Goal: Task Accomplishment & Management: Complete application form

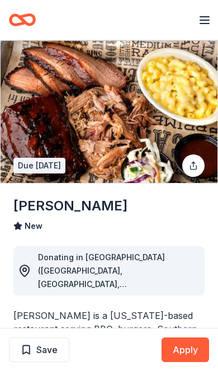
click at [187, 351] on button "Apply" at bounding box center [186, 350] width 48 height 25
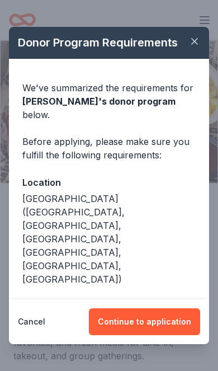
click at [144, 309] on button "Continue to application" at bounding box center [144, 322] width 111 height 27
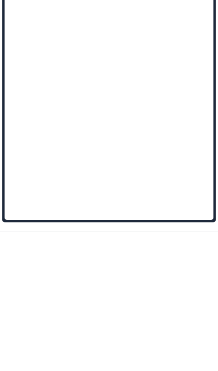
scroll to position [365, 0]
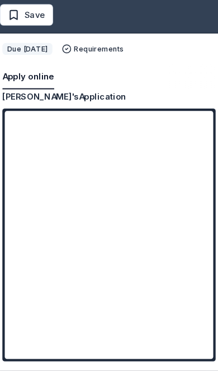
scroll to position [831, 0]
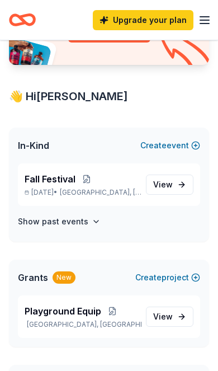
scroll to position [181, 0]
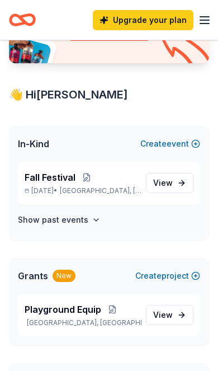
click at [180, 180] on link "View event" at bounding box center [170, 183] width 48 height 20
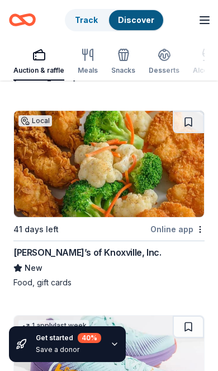
scroll to position [1997, 0]
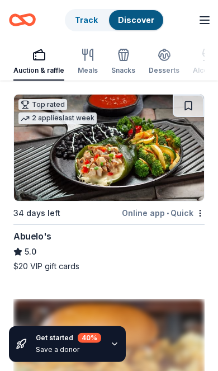
scroll to position [4096, 0]
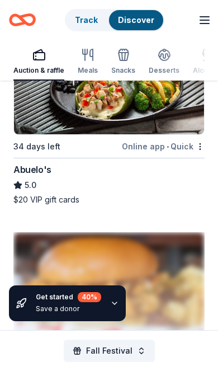
click at [74, 245] on div at bounding box center [109, 321] width 192 height 179
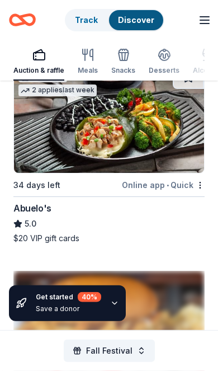
scroll to position [4123, 0]
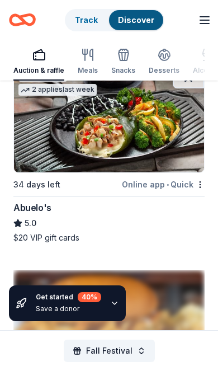
click at [36, 201] on div "Abuelo's" at bounding box center [32, 207] width 38 height 13
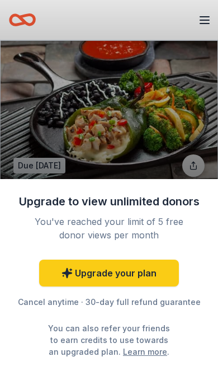
click at [156, 106] on div "Upgrade to view unlimited donors You've reached your limit of 5 free donor view…" at bounding box center [109, 185] width 218 height 371
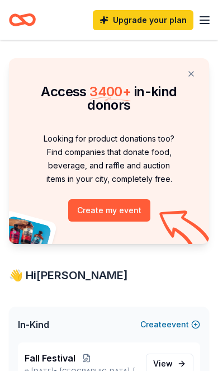
click at [212, 13] on div "Upgrade your plan Earn Rewards" at bounding box center [109, 20] width 218 height 40
click at [200, 26] on icon "button" at bounding box center [204, 19] width 13 height 13
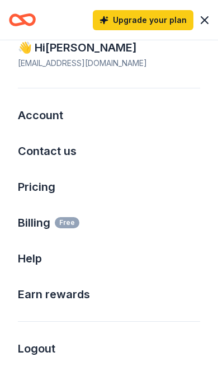
scroll to position [24, 0]
click at [39, 349] on button "Logout" at bounding box center [109, 349] width 183 height 18
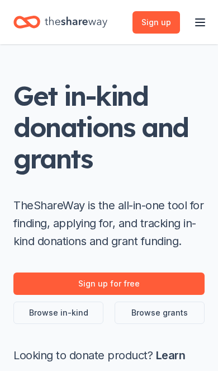
click at [89, 283] on link "Sign up for free" at bounding box center [109, 284] width 192 height 22
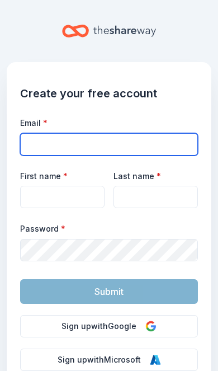
click at [45, 147] on input "Email *" at bounding box center [109, 144] width 178 height 22
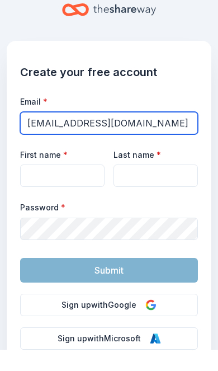
type input "kimberlycopinger@yahoo.com"
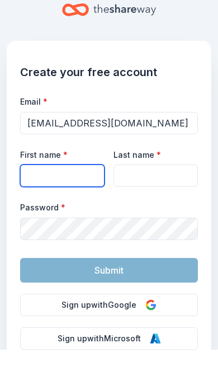
click at [80, 186] on input "First name *" at bounding box center [62, 197] width 85 height 22
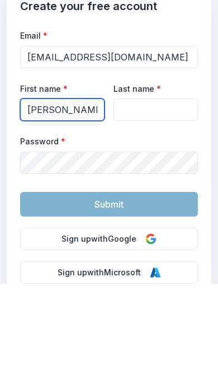
type input "Kim"
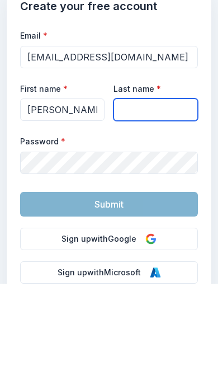
click at [168, 186] on input "Last name *" at bounding box center [156, 197] width 85 height 22
type input "Copinger"
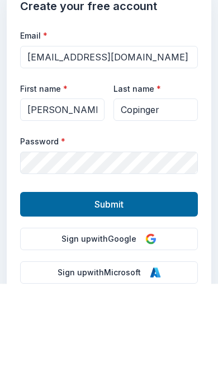
click at [108, 284] on span "Submit" at bounding box center [109, 291] width 29 height 15
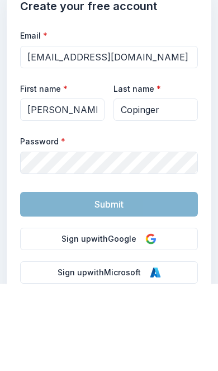
scroll to position [87, 0]
